Goal: Navigation & Orientation: Go to known website

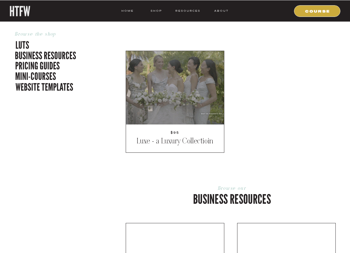
scroll to position [266, 0]
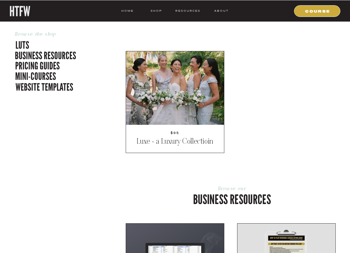
click at [184, 105] on div at bounding box center [175, 88] width 98 height 74
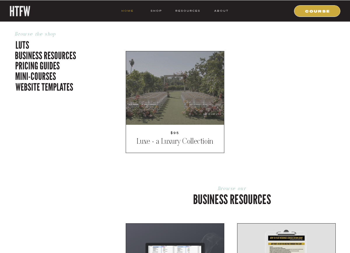
click at [131, 10] on nav "HOME" at bounding box center [127, 10] width 12 height 5
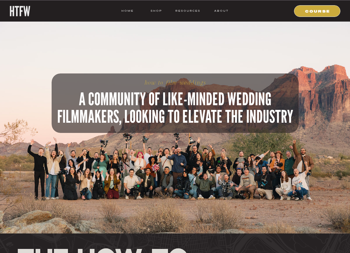
click at [135, 16] on div at bounding box center [175, 117] width 350 height 234
click at [133, 11] on nav "HOME" at bounding box center [127, 10] width 12 height 5
click at [130, 11] on nav "HOME" at bounding box center [127, 10] width 12 height 5
